Goal: Task Accomplishment & Management: Manage account settings

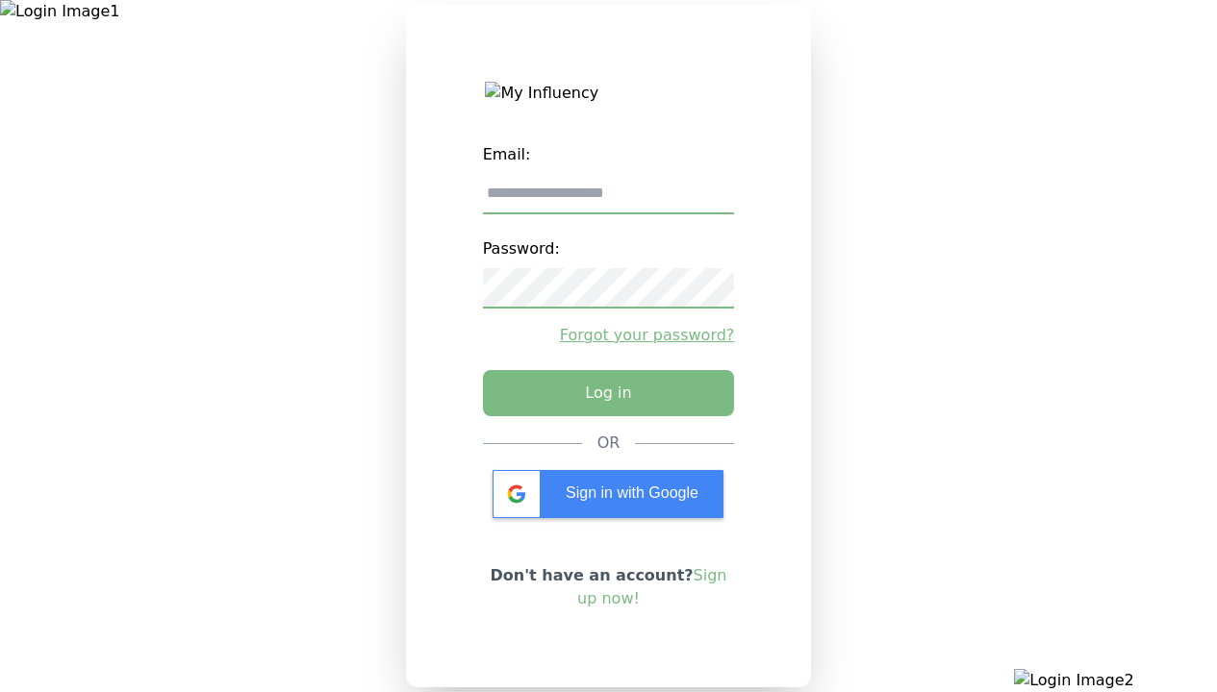
click at [608, 201] on input "email" at bounding box center [609, 194] width 252 height 40
type input "**********"
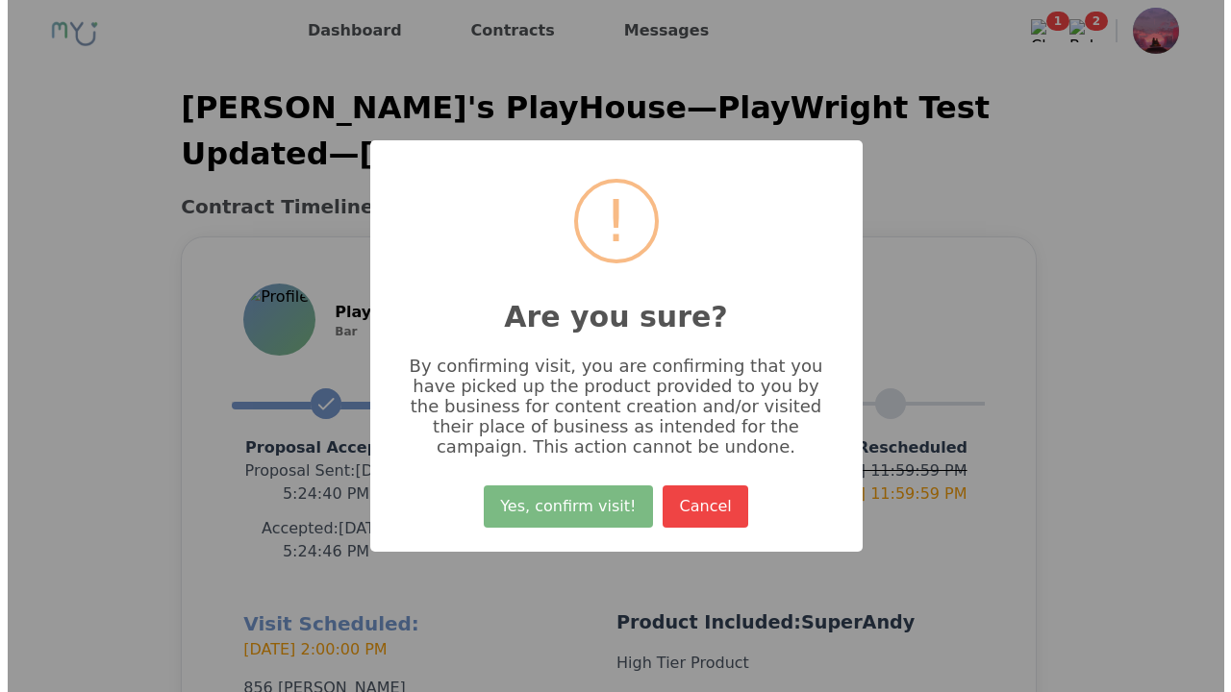
scroll to position [458, 0]
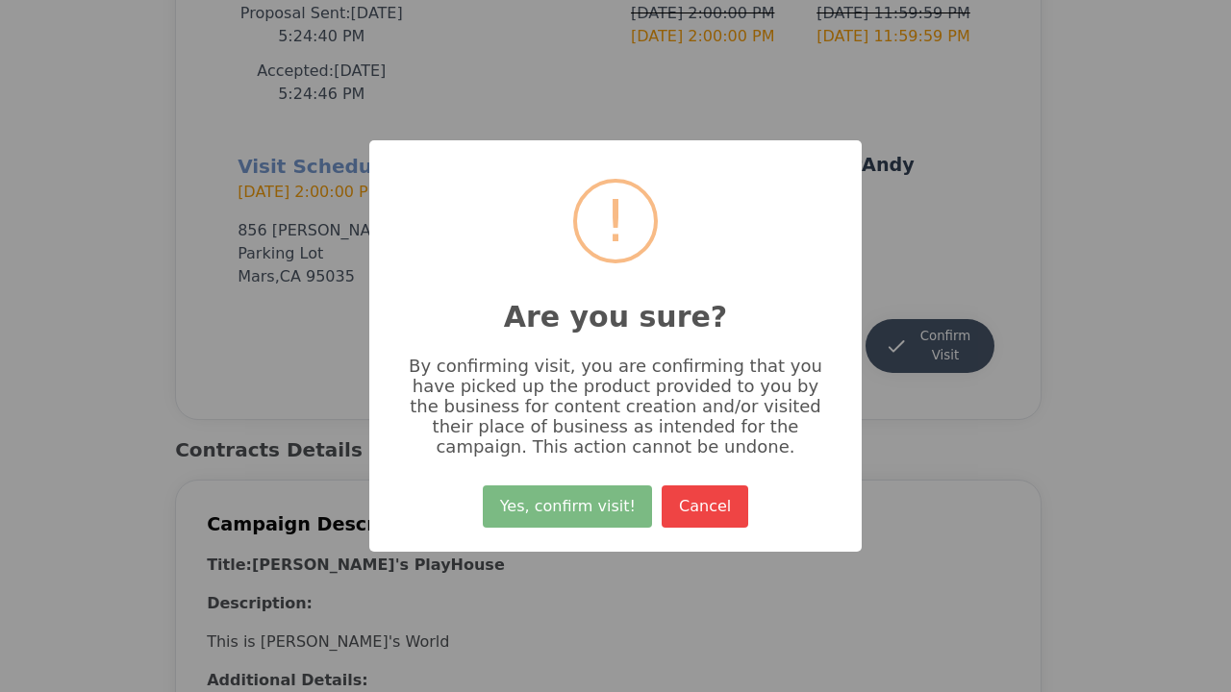
click at [570, 514] on button "Yes, confirm visit!" at bounding box center [567, 507] width 169 height 42
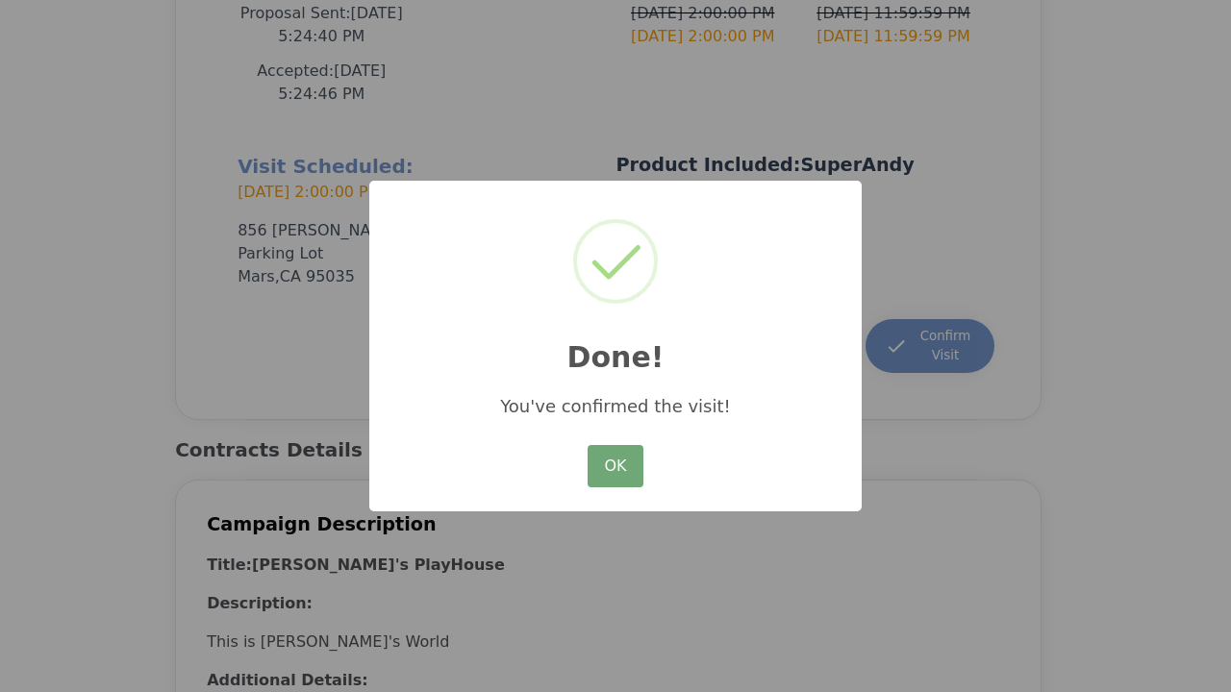
click at [615, 467] on button "OK" at bounding box center [616, 466] width 56 height 42
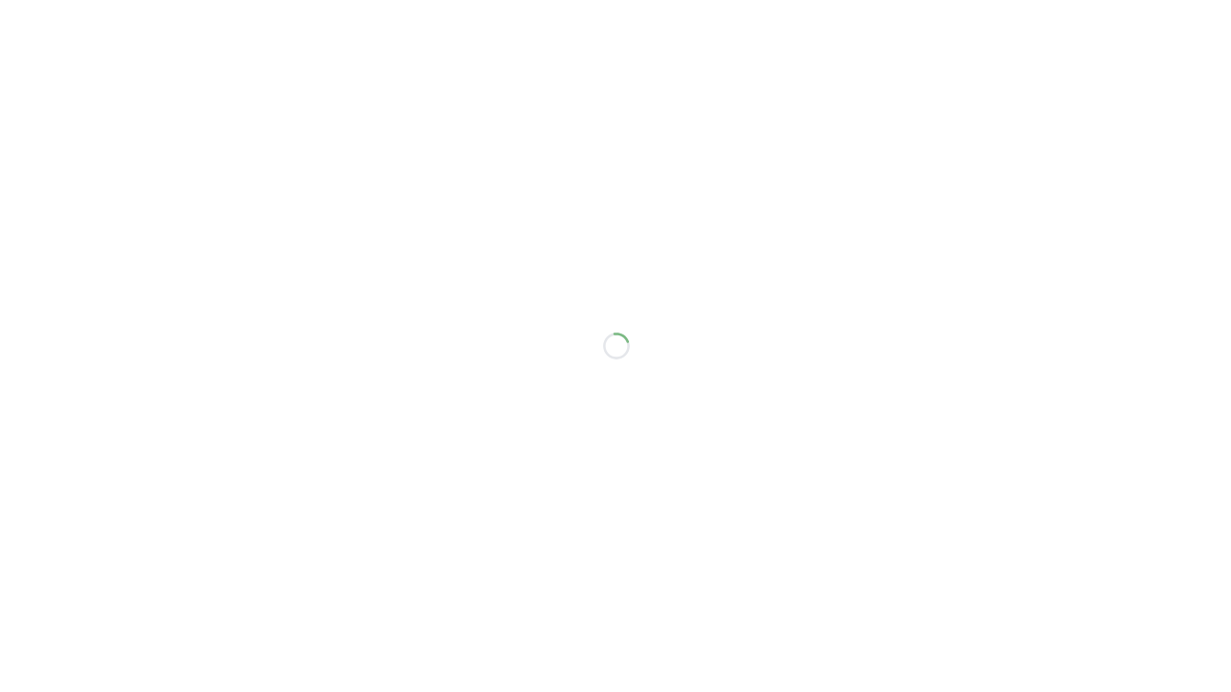
scroll to position [435, 0]
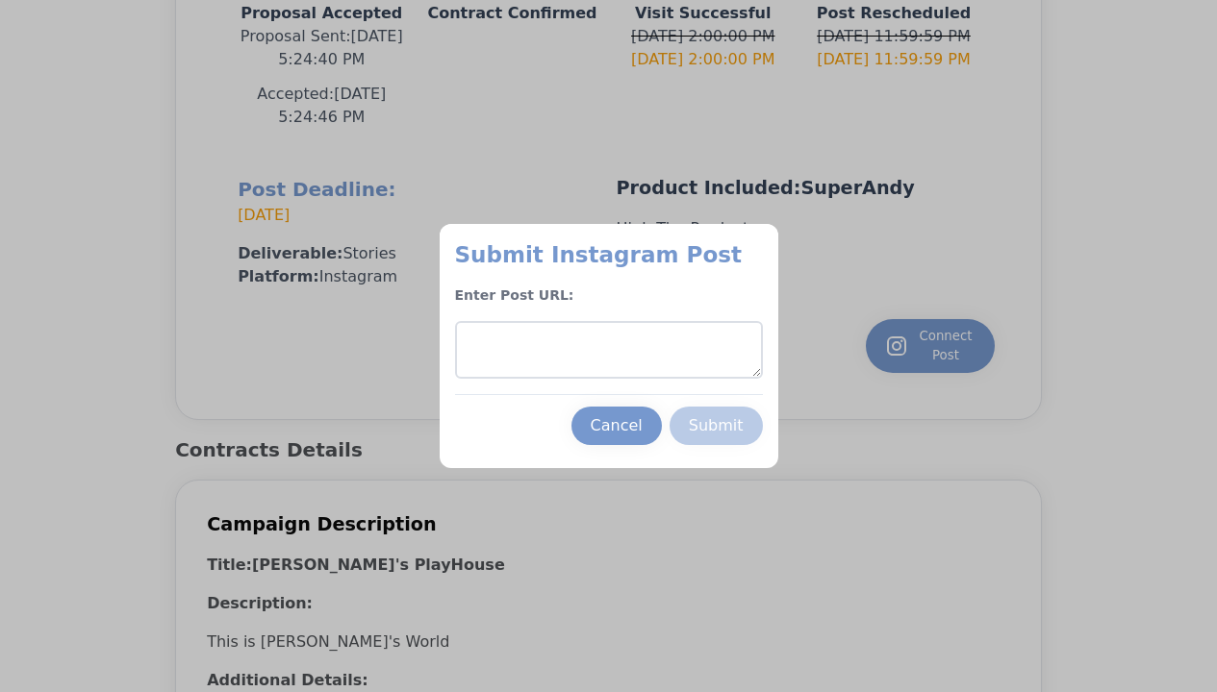
click at [608, 350] on textarea at bounding box center [609, 350] width 308 height 58
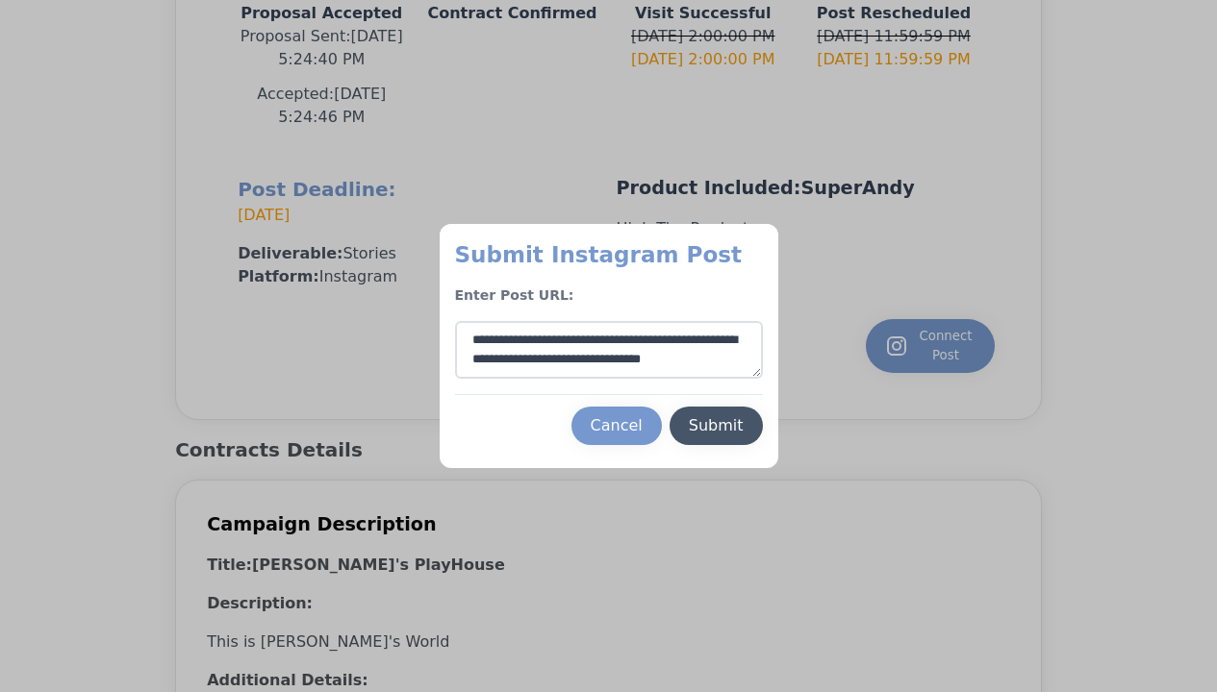
type textarea "**********"
click at [716, 426] on div "Submit" at bounding box center [716, 425] width 55 height 23
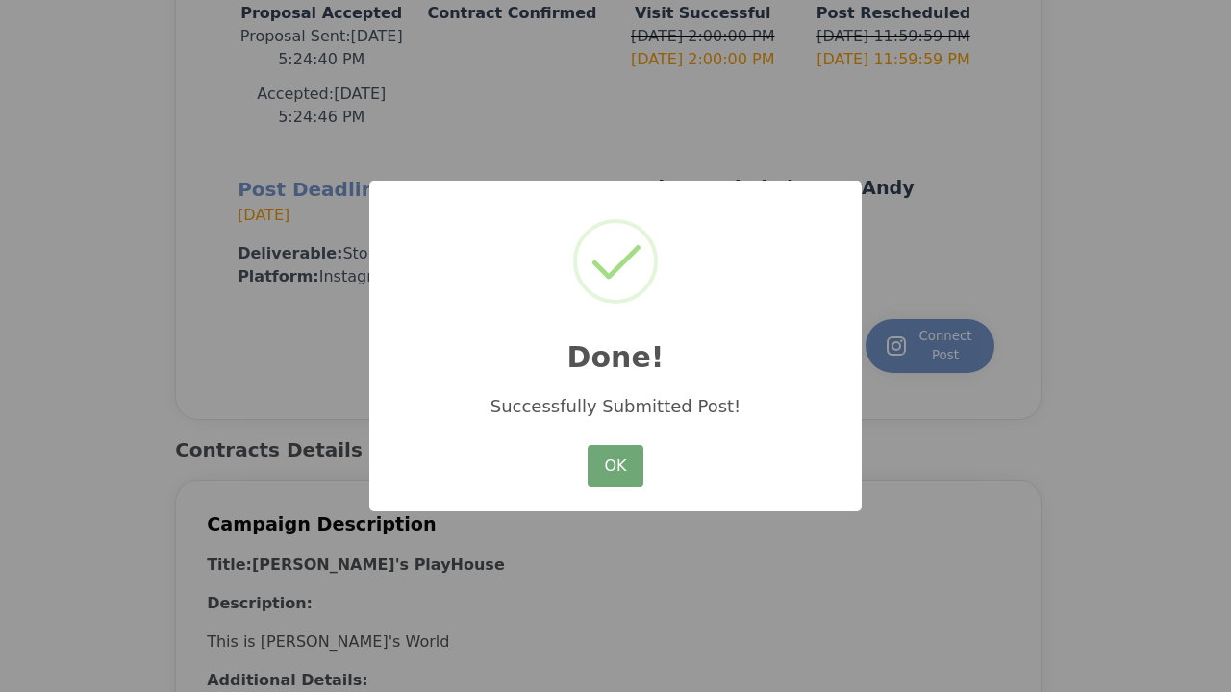
click at [615, 467] on button "OK" at bounding box center [616, 466] width 56 height 42
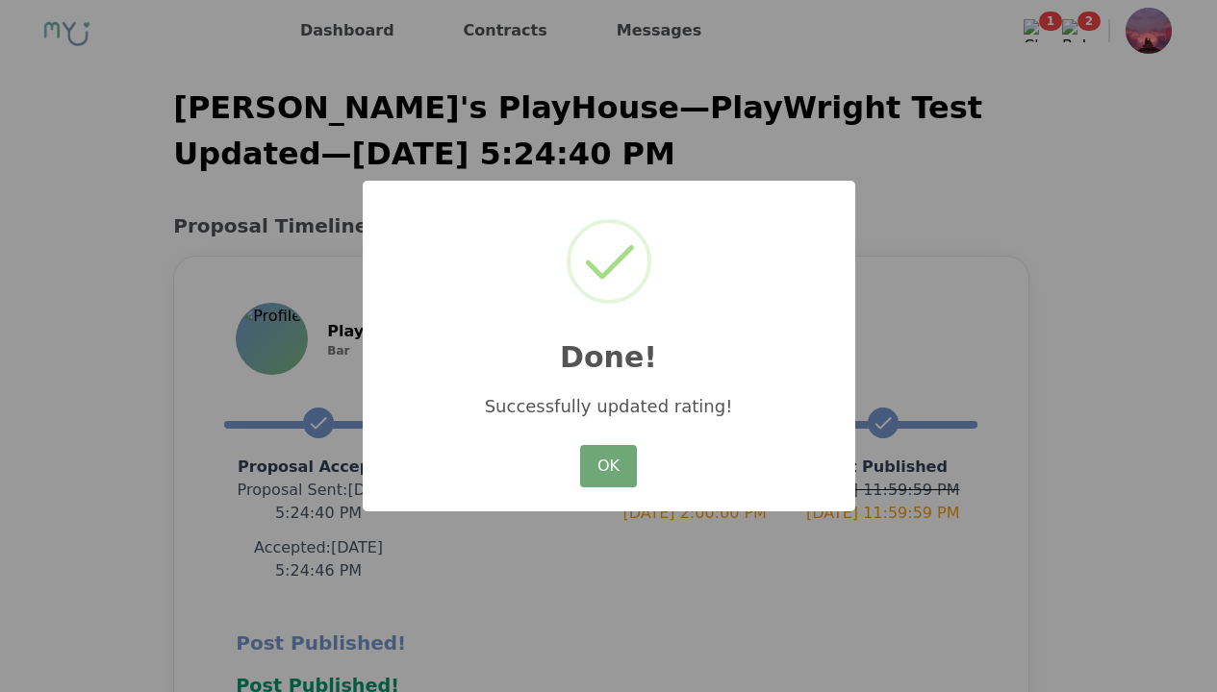
click at [615, 445] on button "OK" at bounding box center [608, 466] width 56 height 42
